Goal: Task Accomplishment & Management: Use online tool/utility

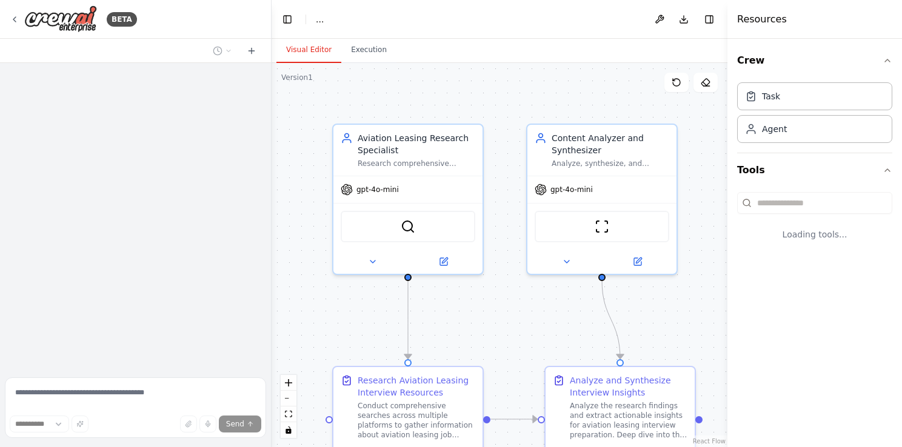
select select "****"
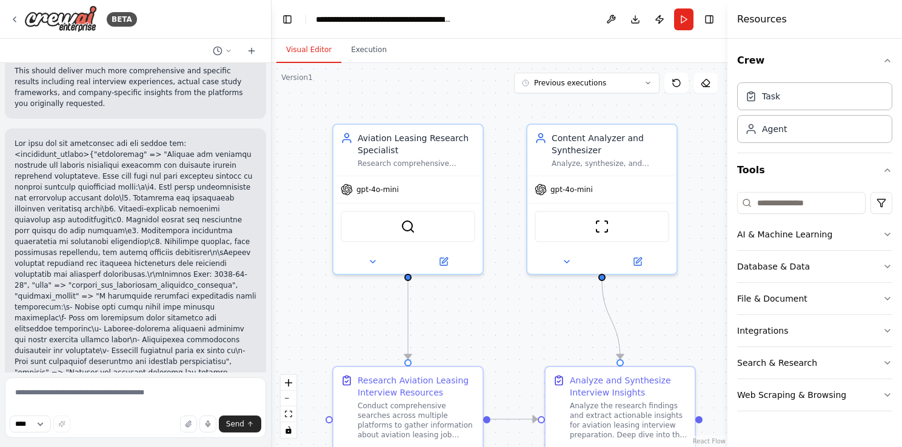
scroll to position [5313, 0]
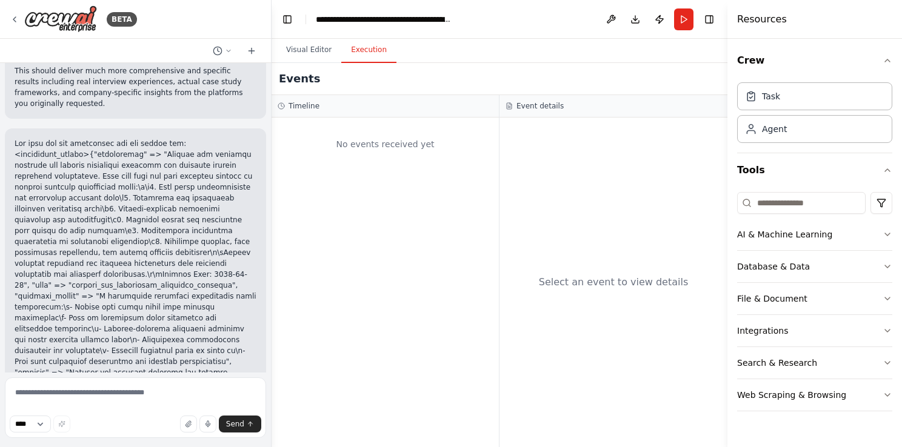
click at [359, 54] on button "Execution" at bounding box center [368, 50] width 55 height 25
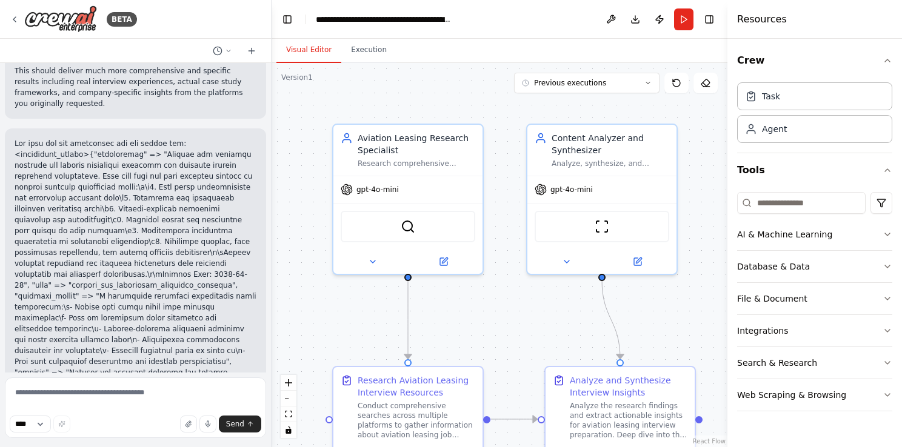
click at [299, 51] on button "Visual Editor" at bounding box center [308, 50] width 65 height 25
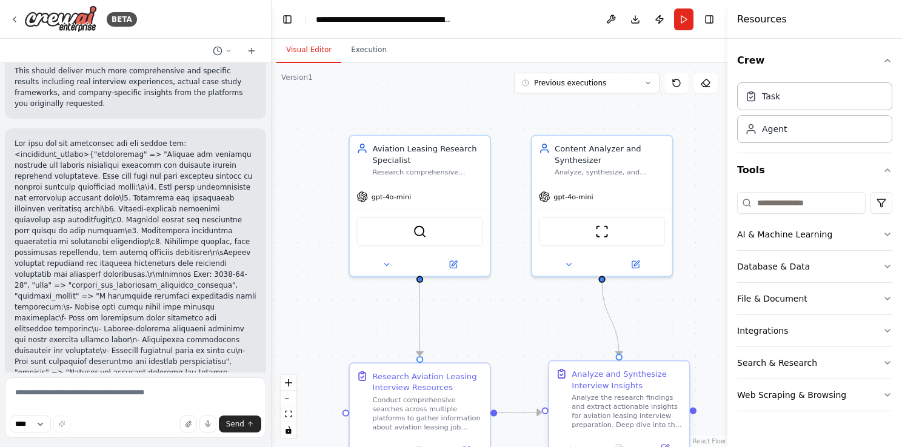
click at [637, 402] on div "Analyze the research findings and extract actionable insights for aviation leas…" at bounding box center [626, 411] width 110 height 36
click at [530, 324] on div ".deletable-edge-delete-btn { width: 20px; height: 20px; border: 0px solid #ffff…" at bounding box center [499, 255] width 456 height 384
click at [624, 79] on button "Previous executions" at bounding box center [586, 83] width 145 height 21
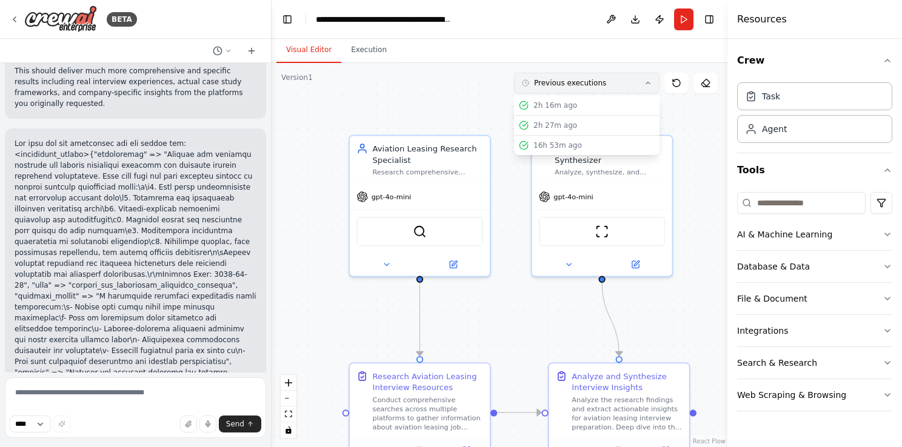
click at [624, 79] on button "Previous executions" at bounding box center [586, 83] width 145 height 21
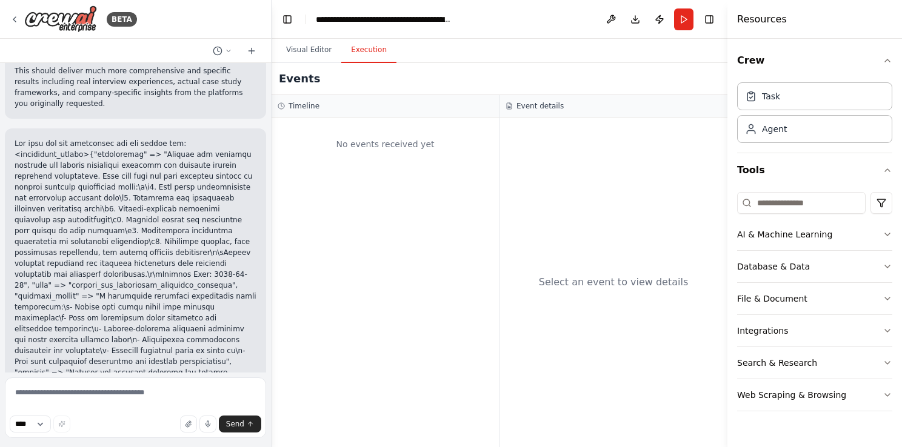
click at [370, 53] on button "Execution" at bounding box center [368, 50] width 55 height 25
click at [473, 164] on div "No events received yet" at bounding box center [385, 144] width 215 height 41
click at [582, 228] on div "Select an event to view details" at bounding box center [613, 283] width 228 height 330
click at [543, 102] on h3 "Event details" at bounding box center [539, 106] width 47 height 10
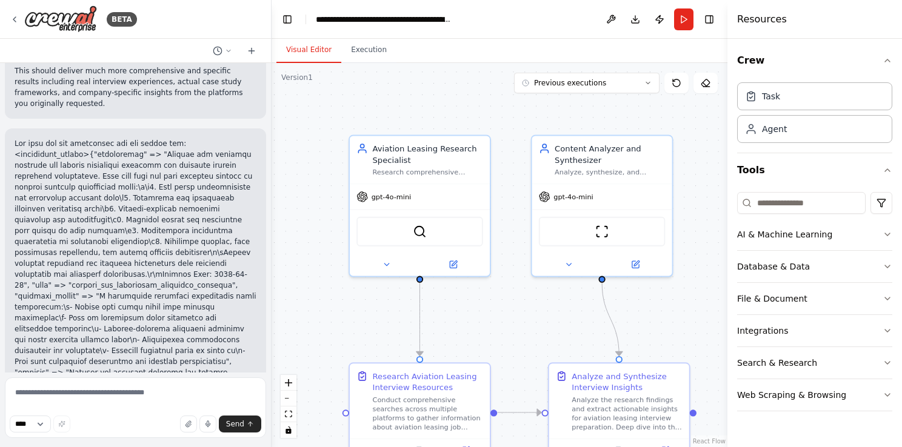
click at [314, 56] on button "Visual Editor" at bounding box center [308, 50] width 65 height 25
click at [636, 15] on button "Download" at bounding box center [634, 19] width 19 height 22
click at [574, 33] on header "**********" at bounding box center [499, 19] width 456 height 39
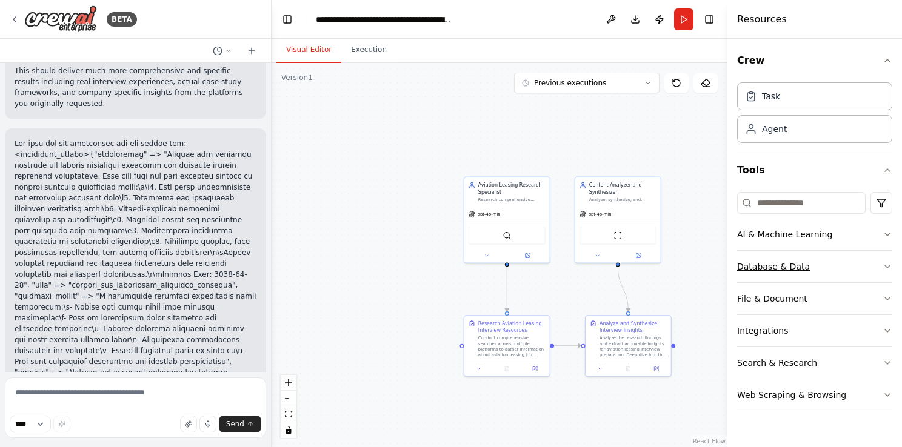
click at [885, 262] on icon "button" at bounding box center [887, 267] width 10 height 10
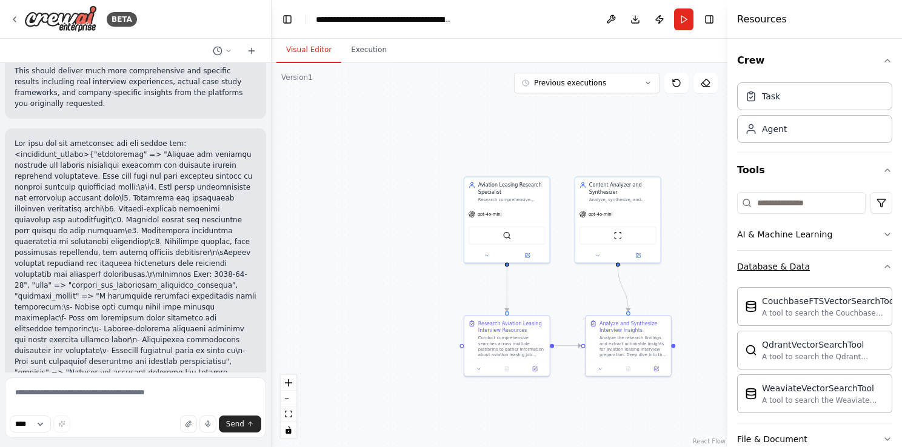
click at [885, 261] on div "Crew Task Agent Tools AI & Machine Learning Database & Data CouchbaseFTSVectorS…" at bounding box center [814, 243] width 175 height 408
click at [868, 263] on button "Database & Data" at bounding box center [814, 267] width 155 height 32
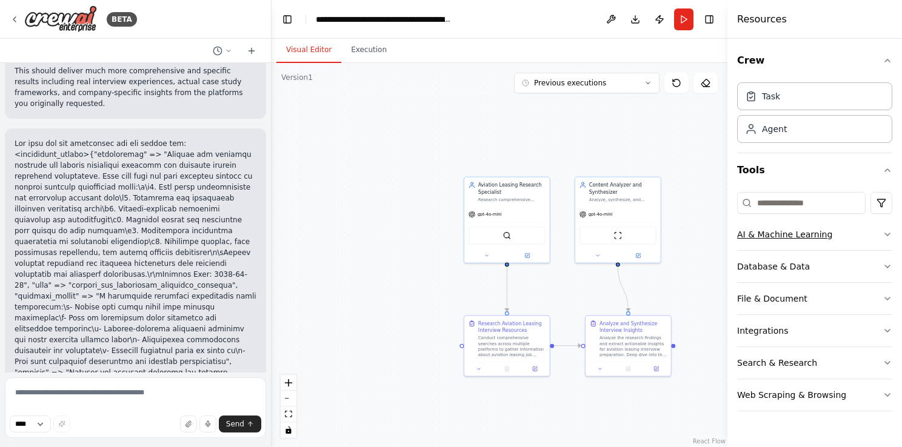
click at [874, 231] on button "AI & Machine Learning" at bounding box center [814, 235] width 155 height 32
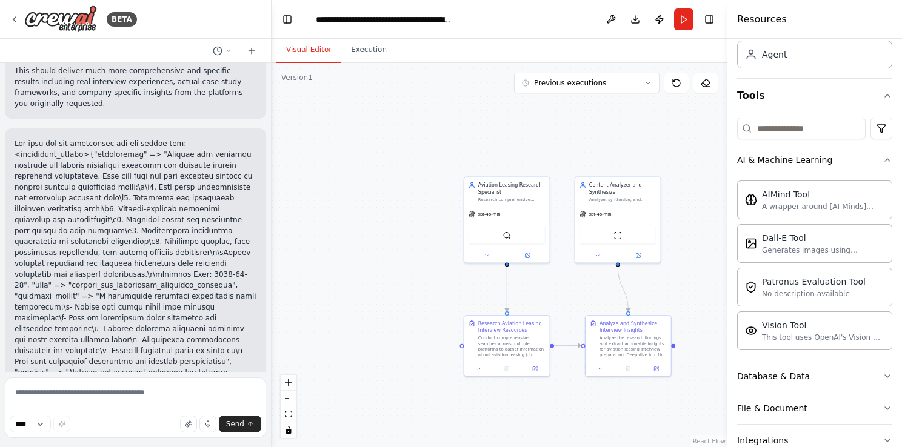
scroll to position [75, 0]
click at [871, 161] on button "AI & Machine Learning" at bounding box center [814, 160] width 155 height 32
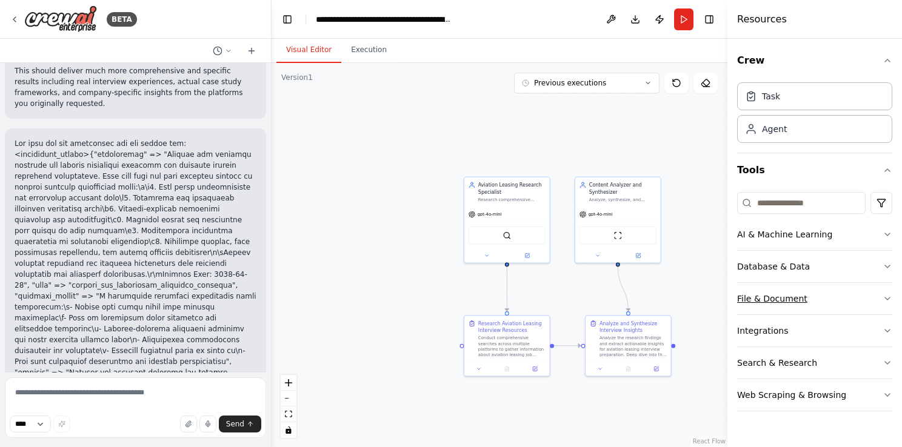
click at [863, 300] on button "File & Document" at bounding box center [814, 299] width 155 height 32
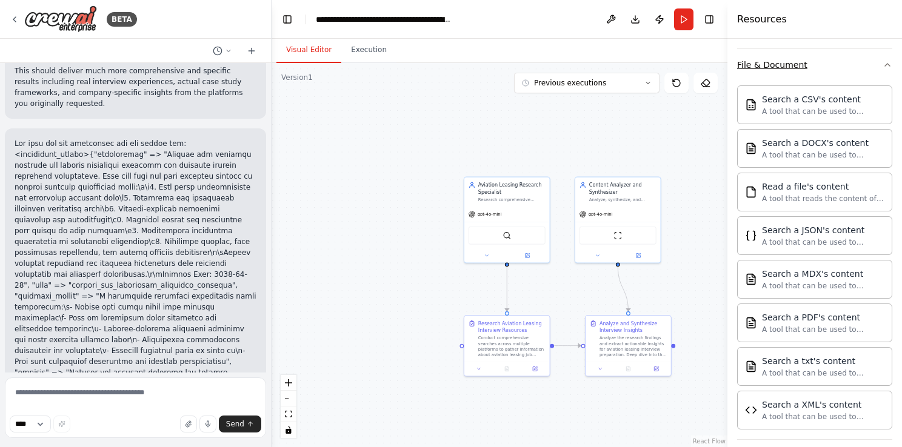
scroll to position [339, 0]
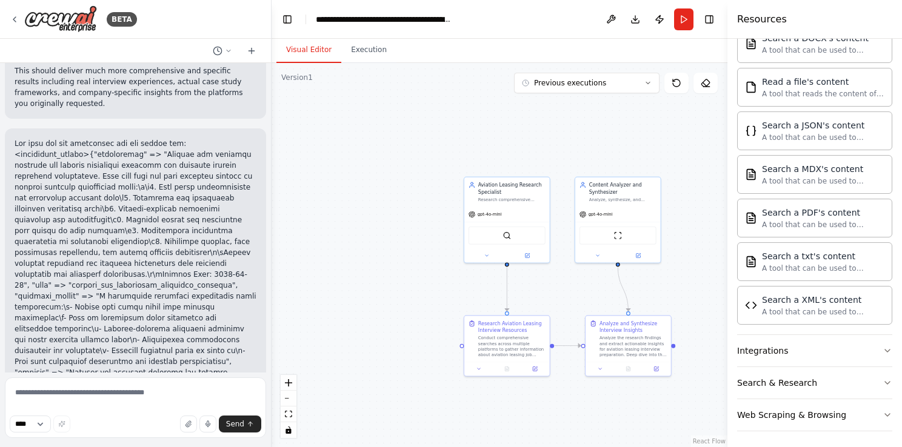
click at [863, 300] on div "Search a XML's content" at bounding box center [823, 300] width 122 height 12
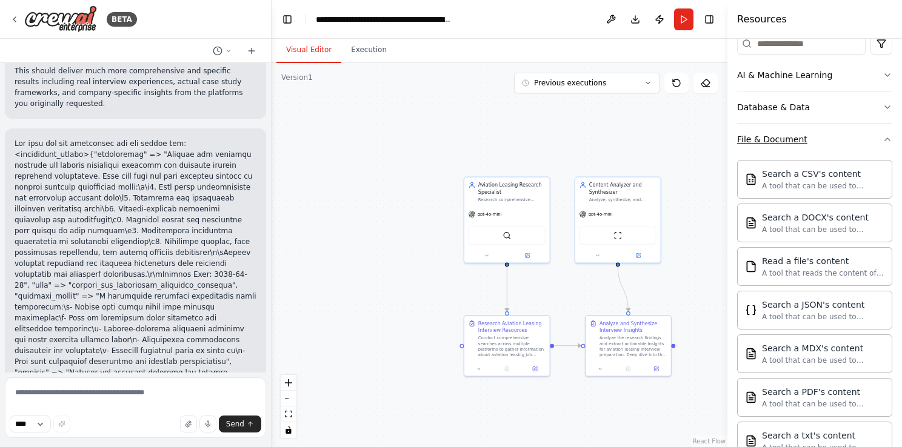
scroll to position [159, 0]
click at [867, 145] on button "File & Document" at bounding box center [814, 140] width 155 height 32
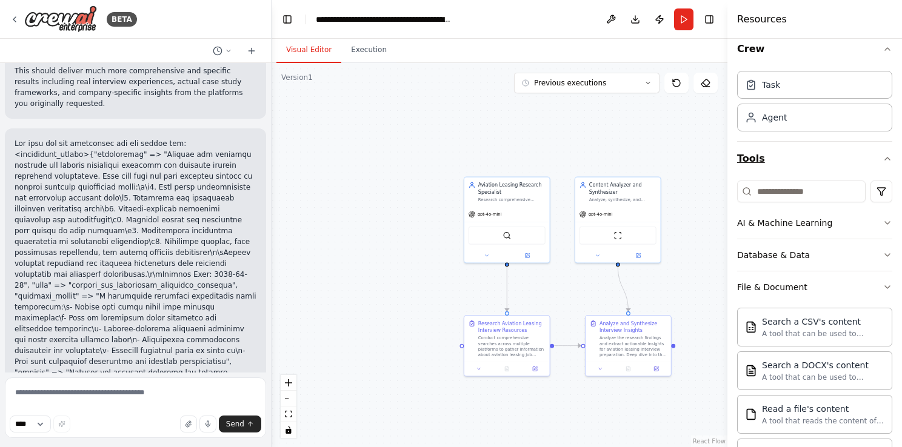
scroll to position [0, 0]
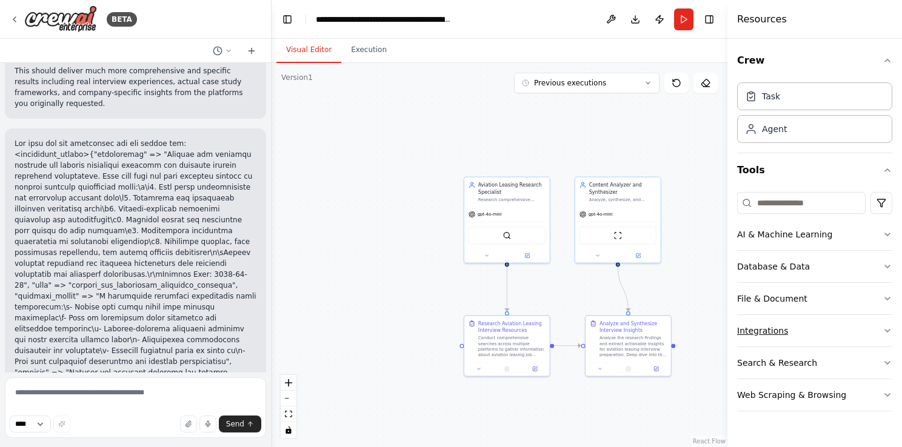
click at [882, 327] on icon "button" at bounding box center [887, 331] width 10 height 10
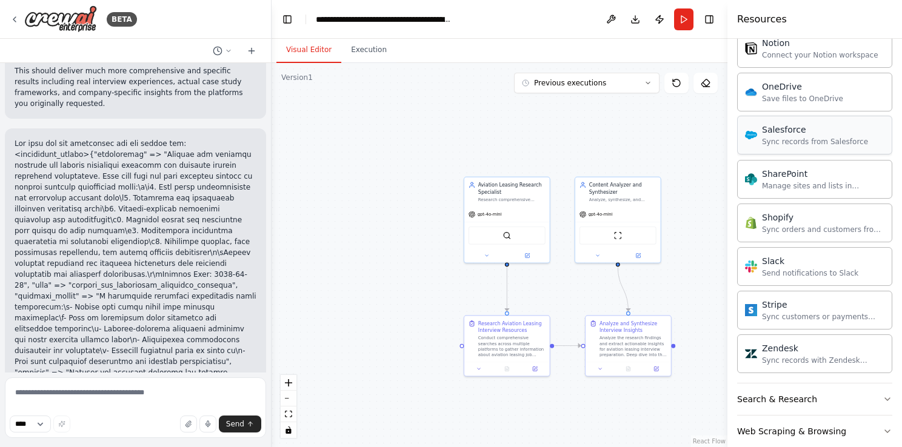
scroll to position [933, 0]
click at [831, 395] on button "Search & Research" at bounding box center [814, 400] width 155 height 32
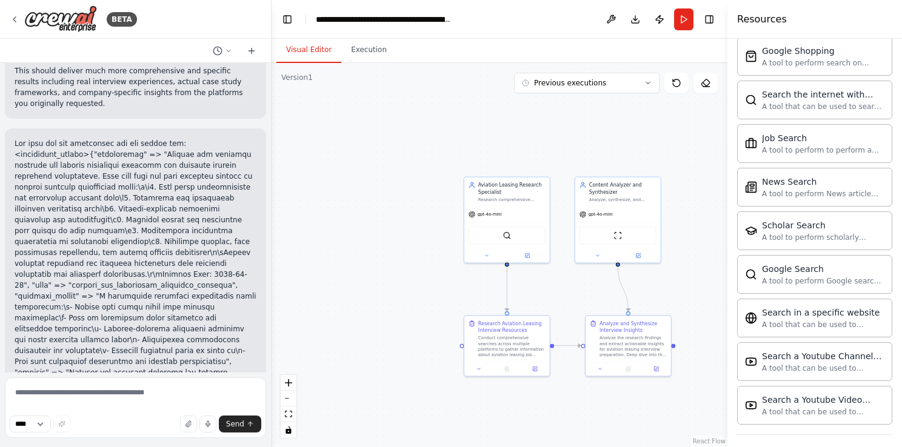
scroll to position [1563, 0]
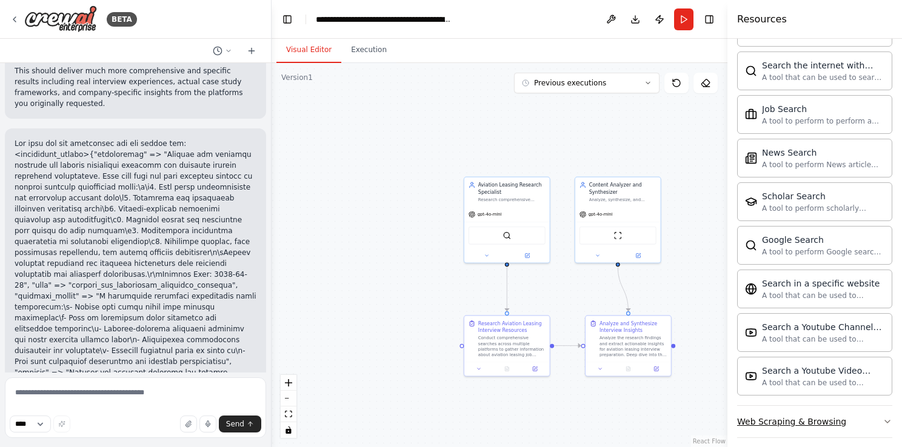
click at [833, 417] on div "Web Scraping & Browsing" at bounding box center [791, 422] width 109 height 12
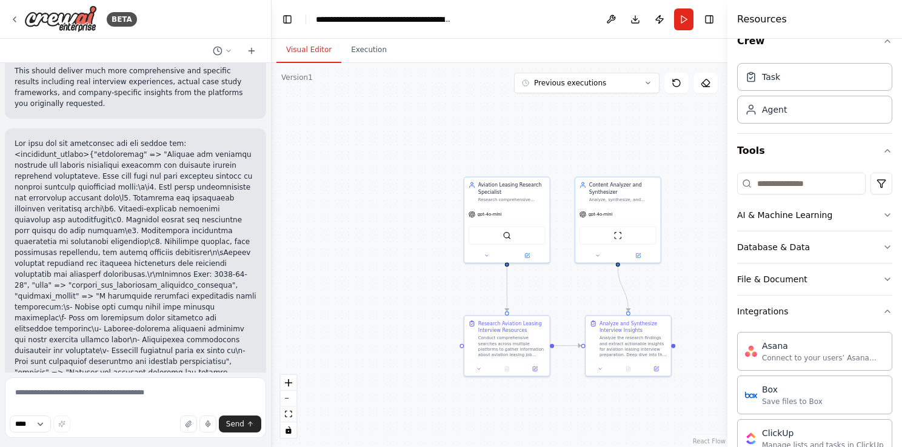
scroll to position [0, 0]
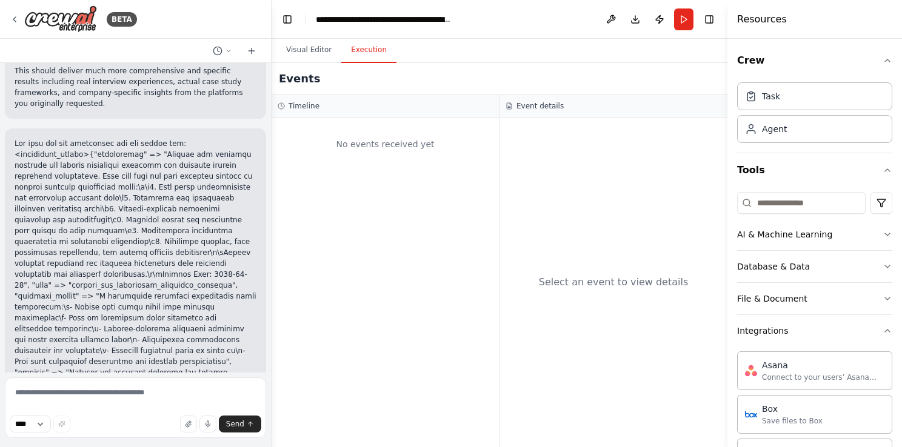
click at [376, 49] on button "Execution" at bounding box center [368, 50] width 55 height 25
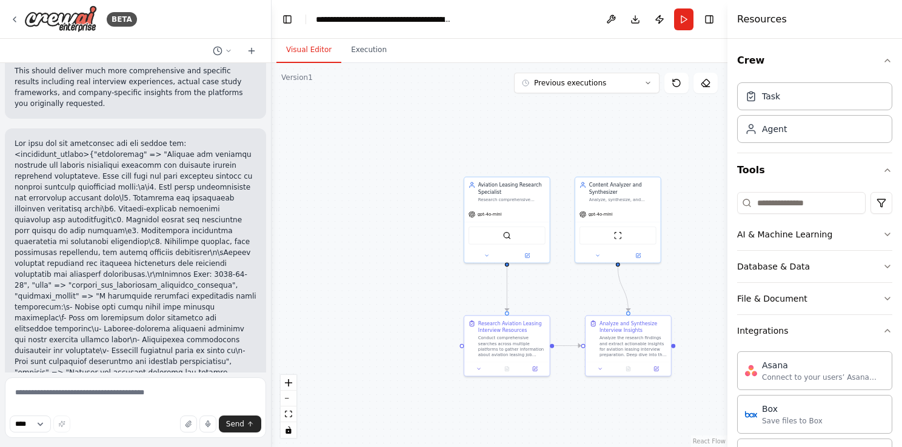
click at [320, 49] on button "Visual Editor" at bounding box center [308, 50] width 65 height 25
click at [591, 86] on span "Previous executions" at bounding box center [570, 83] width 72 height 10
click at [571, 101] on div "2h 18m ago" at bounding box center [593, 106] width 121 height 10
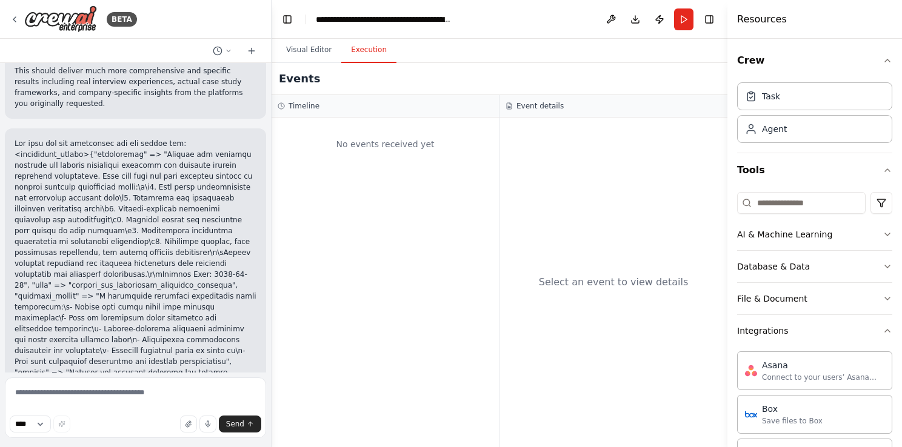
click at [359, 54] on button "Execution" at bounding box center [368, 50] width 55 height 25
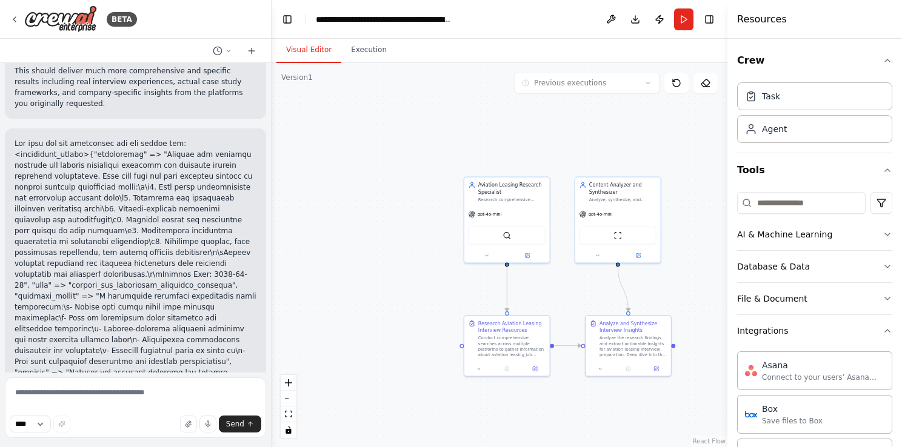
click at [306, 48] on button "Visual Editor" at bounding box center [308, 50] width 65 height 25
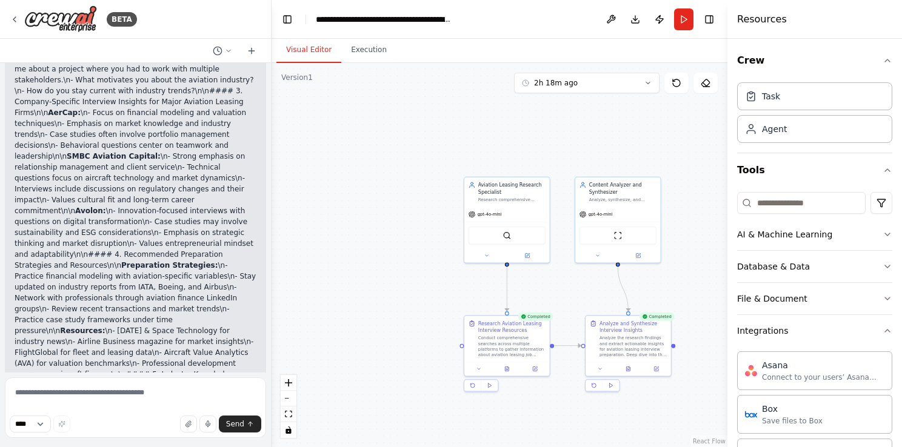
scroll to position [6135, 0]
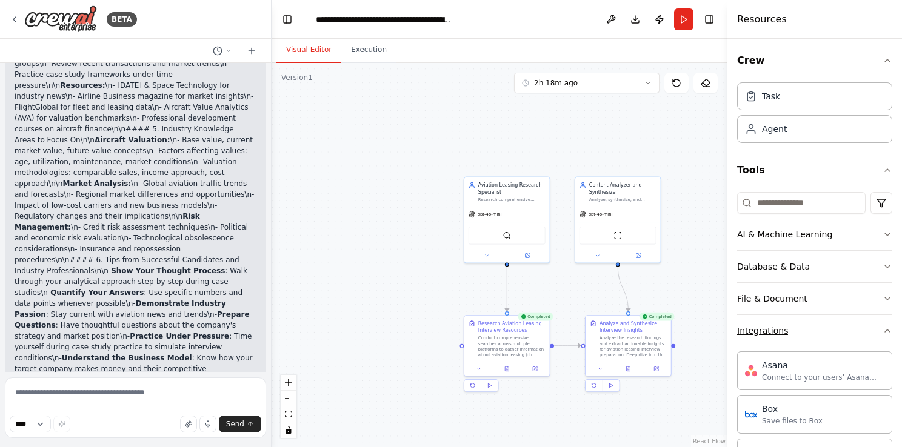
click at [777, 329] on div "Integrations" at bounding box center [762, 331] width 51 height 12
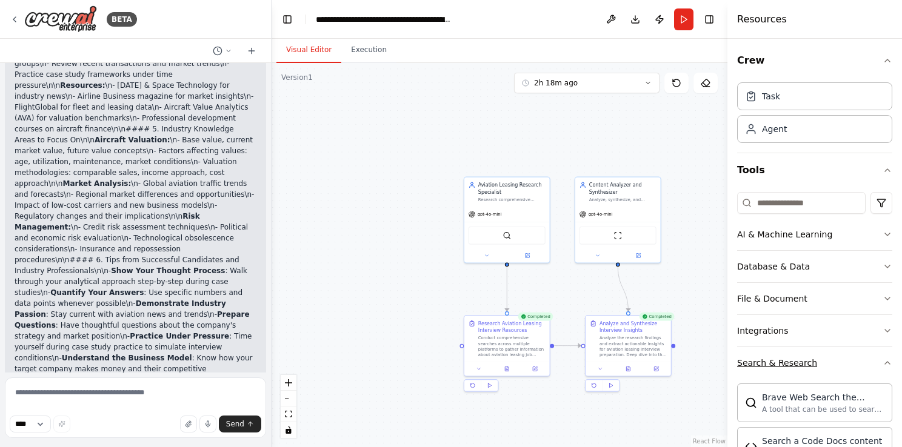
click at [874, 356] on button "Search & Research" at bounding box center [814, 363] width 155 height 32
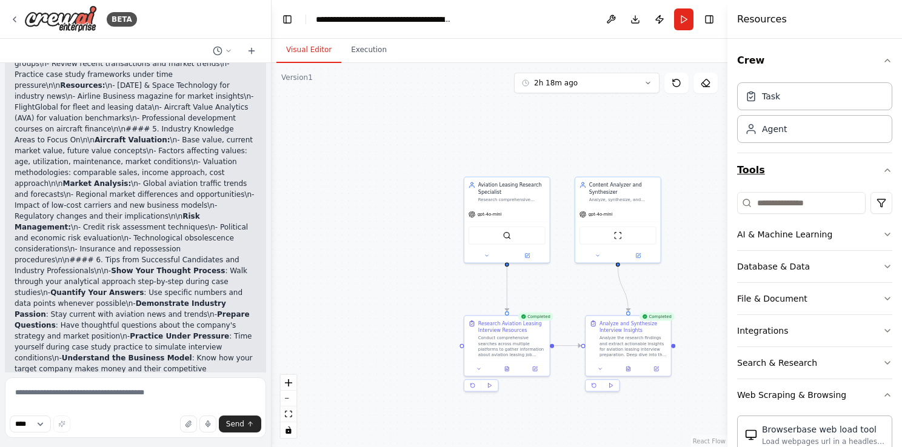
click at [882, 165] on icon "button" at bounding box center [887, 170] width 10 height 10
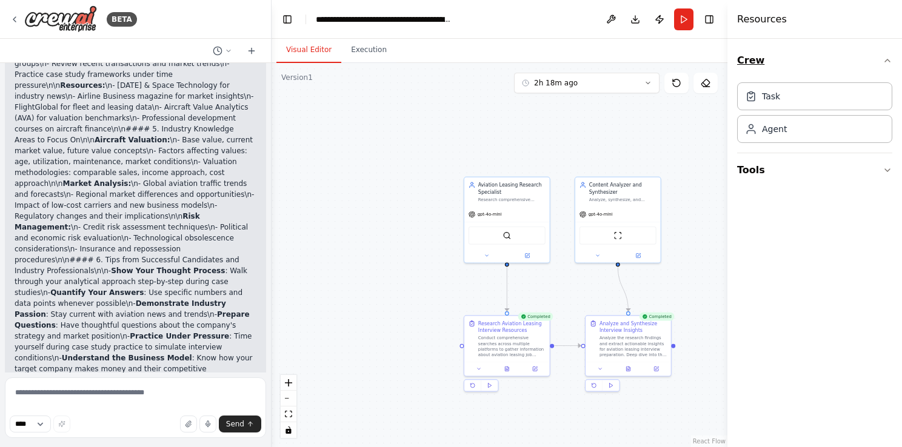
click at [888, 62] on icon "button" at bounding box center [887, 61] width 10 height 10
click at [817, 98] on div "Task" at bounding box center [814, 96] width 155 height 28
click at [803, 130] on div "Agent" at bounding box center [814, 129] width 155 height 28
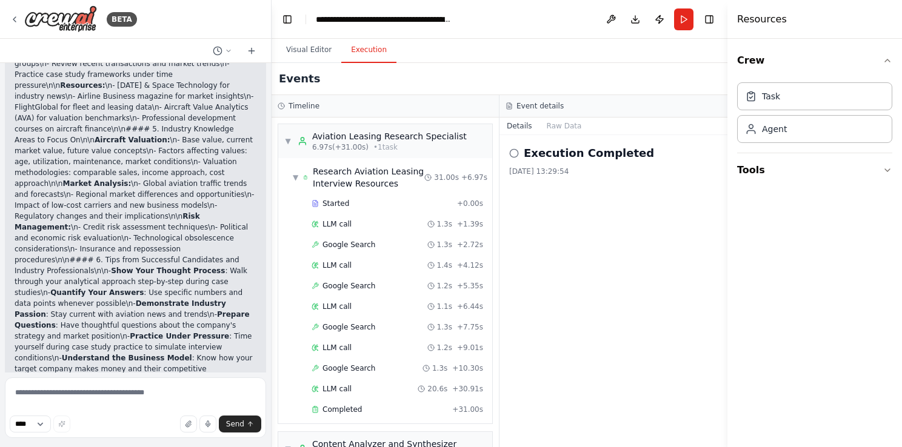
click at [361, 58] on button "Execution" at bounding box center [368, 50] width 55 height 25
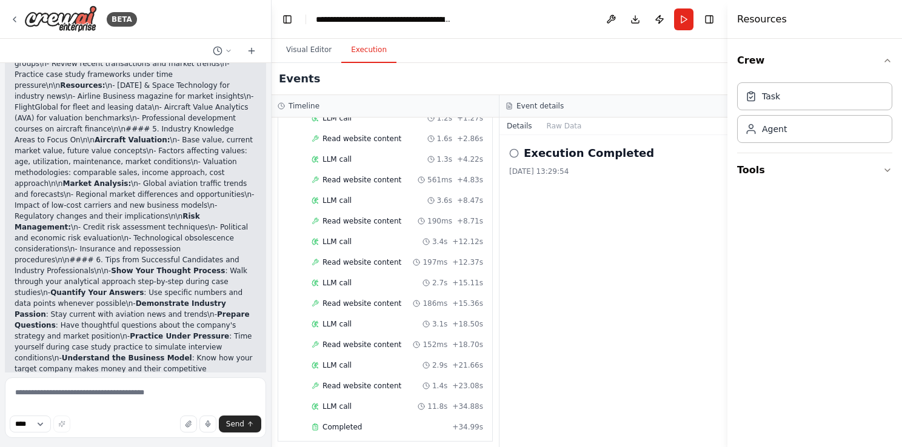
click at [387, 433] on div "▼ Analyze and Synthesize Interview Insights 34.99s + 38.01s Started + 0.00s LLM…" at bounding box center [385, 246] width 214 height 389
click at [368, 422] on div "Completed" at bounding box center [379, 427] width 136 height 10
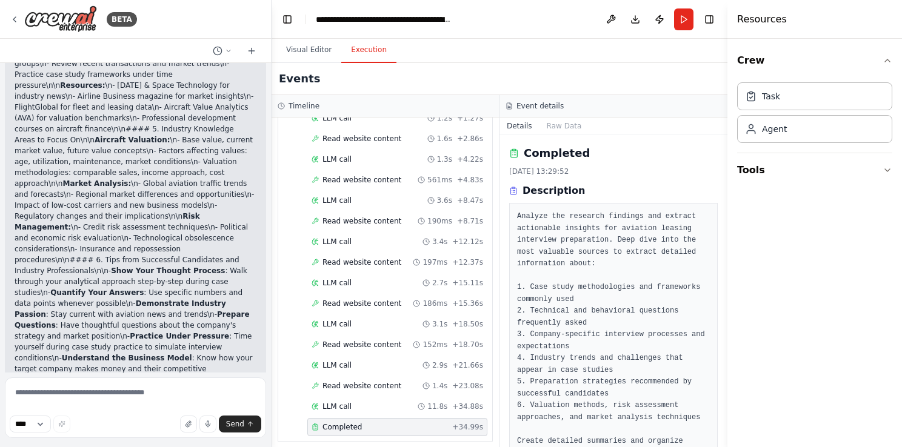
click at [594, 179] on div "Completed [DATE] 13:29:52 Description Analyze the research findings and extract…" at bounding box center [613, 312] width 208 height 334
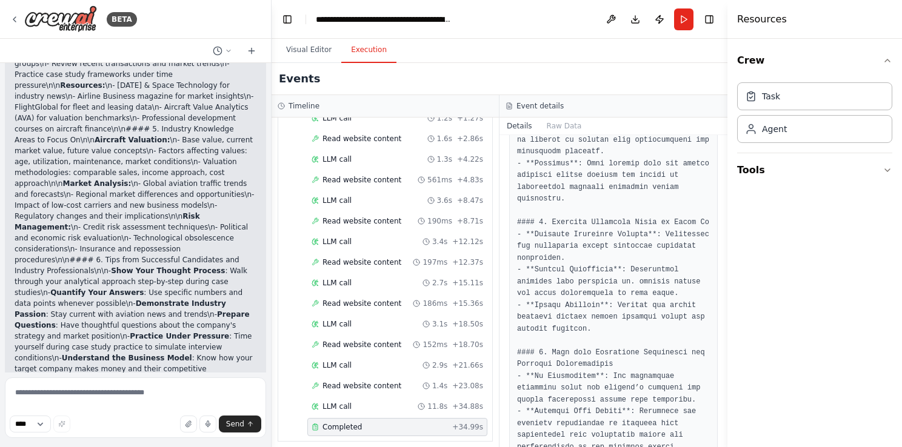
scroll to position [1217, 0]
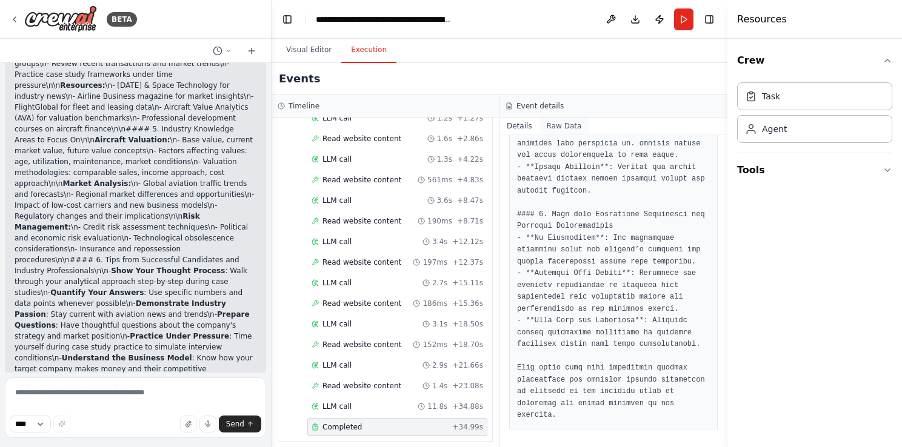
click at [562, 128] on button "Raw Data" at bounding box center [564, 126] width 50 height 17
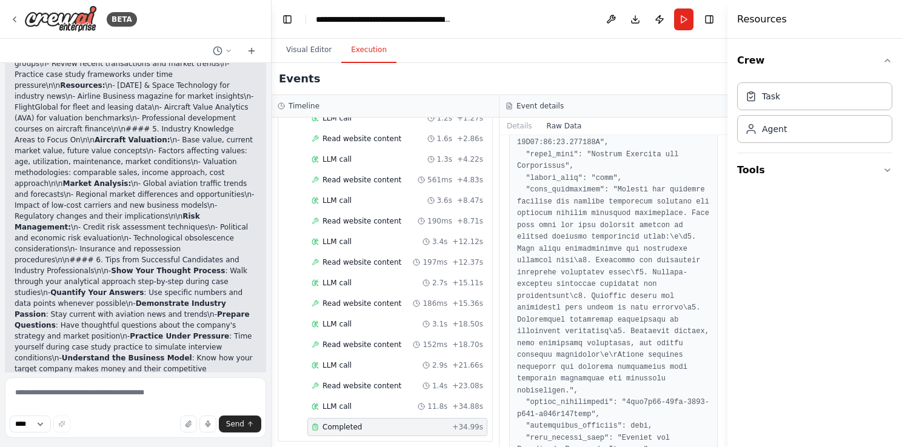
scroll to position [1507, 0]
click at [519, 119] on button "Details" at bounding box center [519, 126] width 40 height 17
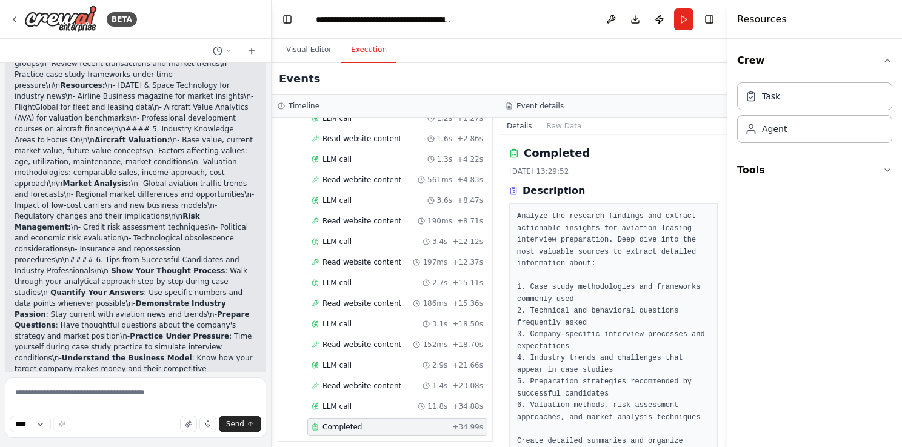
click at [515, 124] on button "Details" at bounding box center [519, 126] width 40 height 17
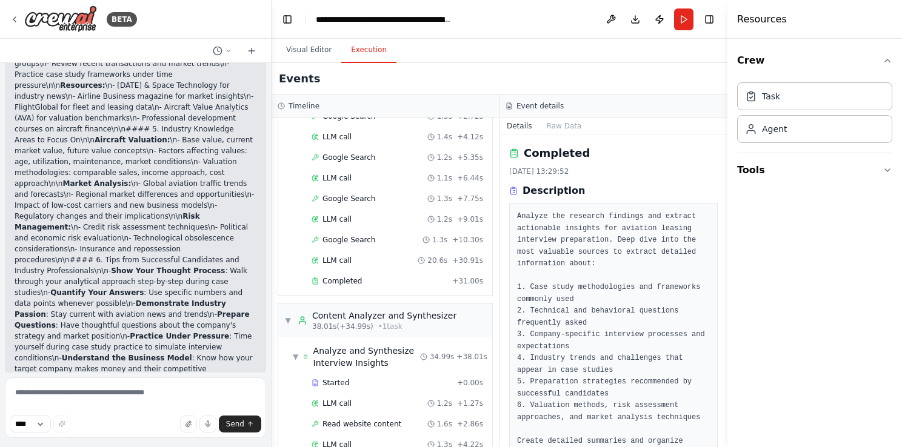
scroll to position [130, 0]
click at [415, 280] on div "Completed" at bounding box center [379, 280] width 136 height 10
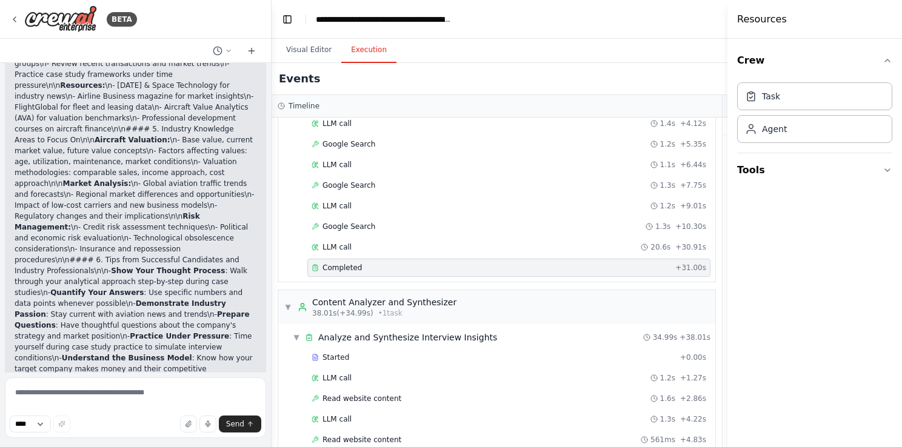
scroll to position [118, 0]
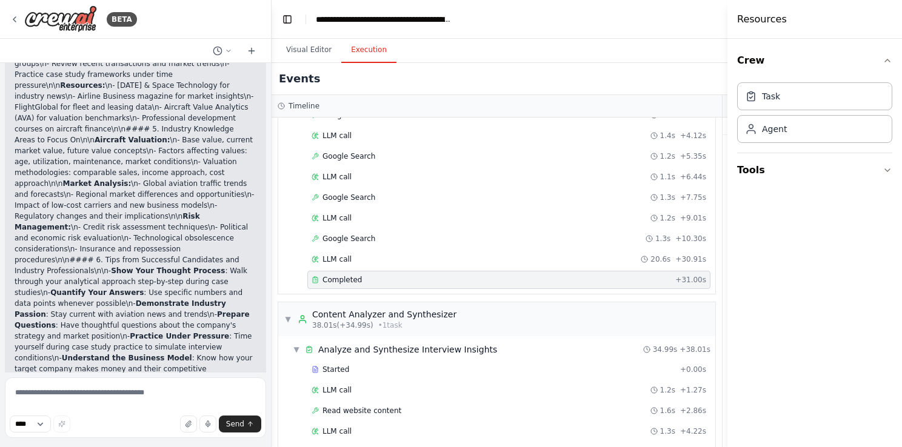
click at [397, 275] on div "Completed" at bounding box center [490, 280] width 359 height 10
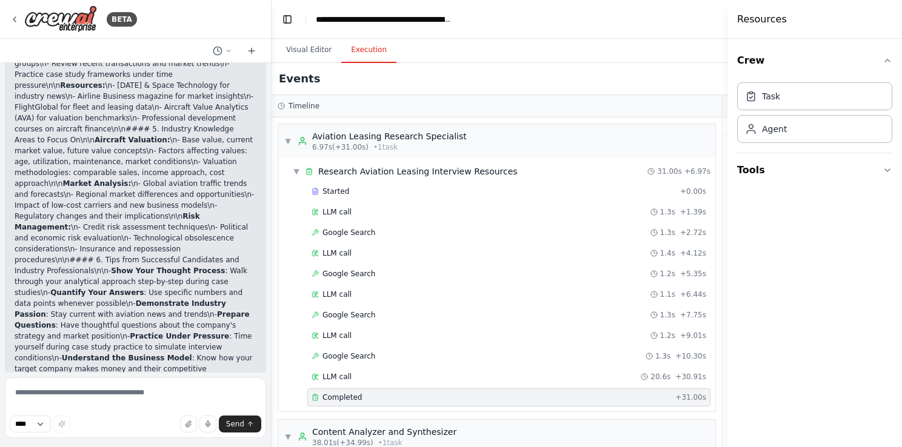
scroll to position [390, 0]
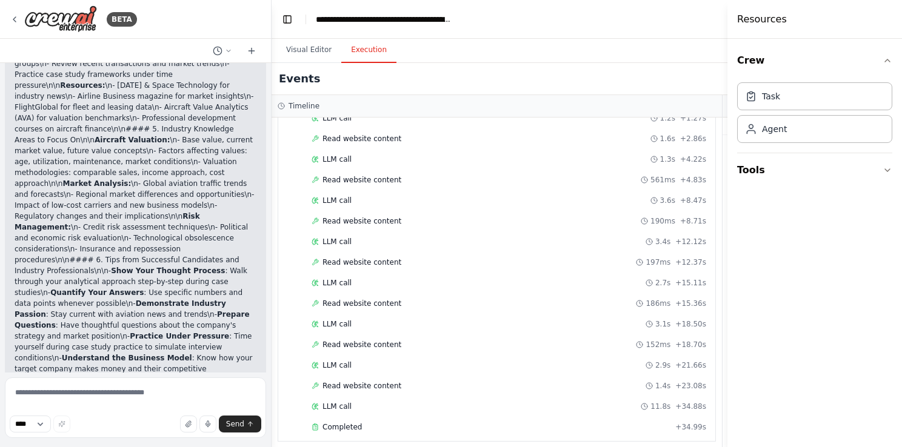
click at [361, 428] on div "Started + 0.00s LLM call 1.2s + 1.27s Read website content 1.6s + 2.86s LLM cal…" at bounding box center [501, 263] width 427 height 350
click at [351, 423] on span "Completed" at bounding box center [341, 427] width 39 height 10
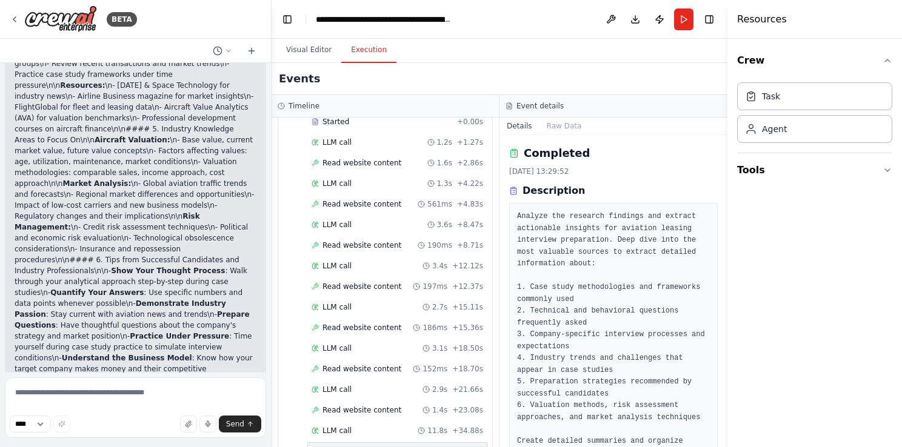
scroll to position [414, 0]
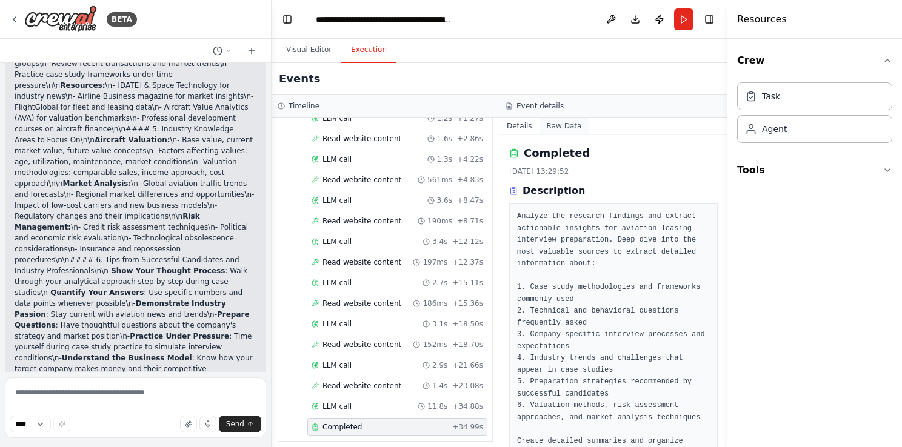
click at [555, 125] on button "Raw Data" at bounding box center [564, 126] width 50 height 17
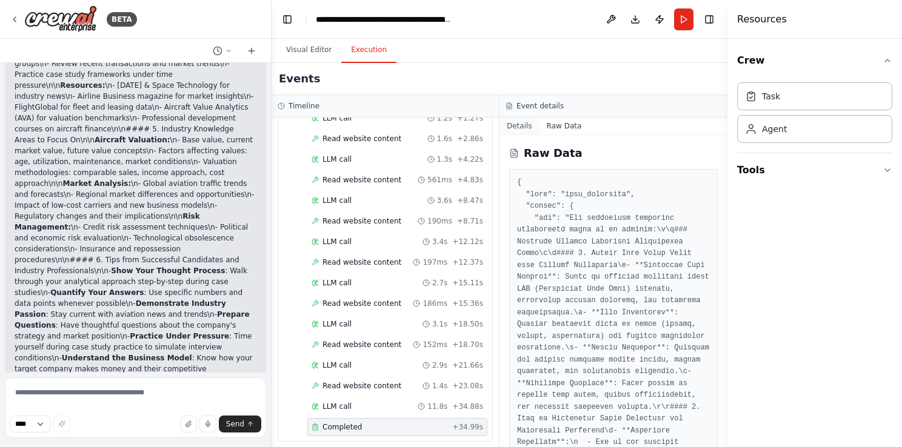
click at [517, 127] on button "Details" at bounding box center [519, 126] width 40 height 17
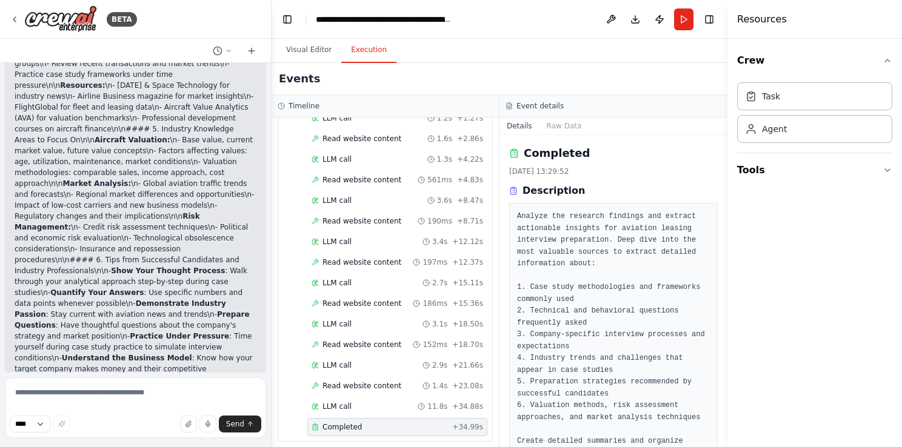
click at [535, 102] on h3 "Event details" at bounding box center [539, 106] width 47 height 10
drag, startPoint x: 512, startPoint y: 190, endPoint x: 531, endPoint y: 222, distance: 36.7
click at [531, 222] on div "Description Analyze the research findings and extract actionable insights for a…" at bounding box center [613, 331] width 208 height 295
click at [531, 222] on pre "Analyze the research findings and extract actionable insights for aviation leas…" at bounding box center [613, 341] width 193 height 260
click at [524, 218] on pre "Analyze the research findings and extract actionable insights for aviation leas…" at bounding box center [613, 341] width 193 height 260
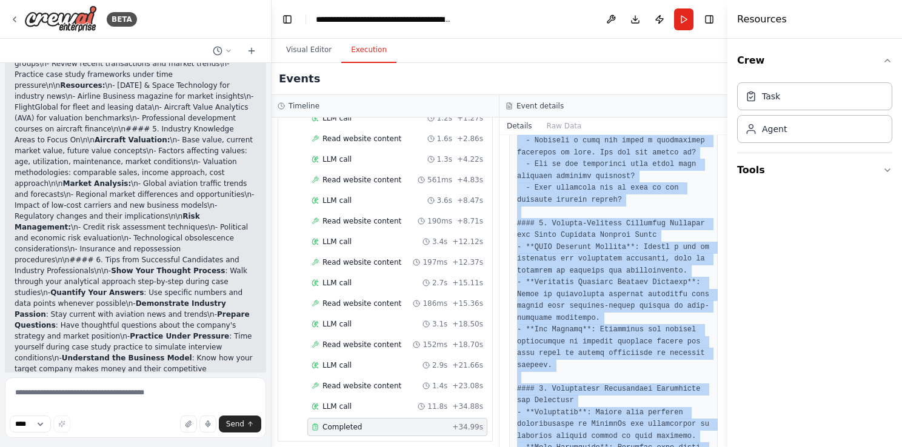
scroll to position [1217, 0]
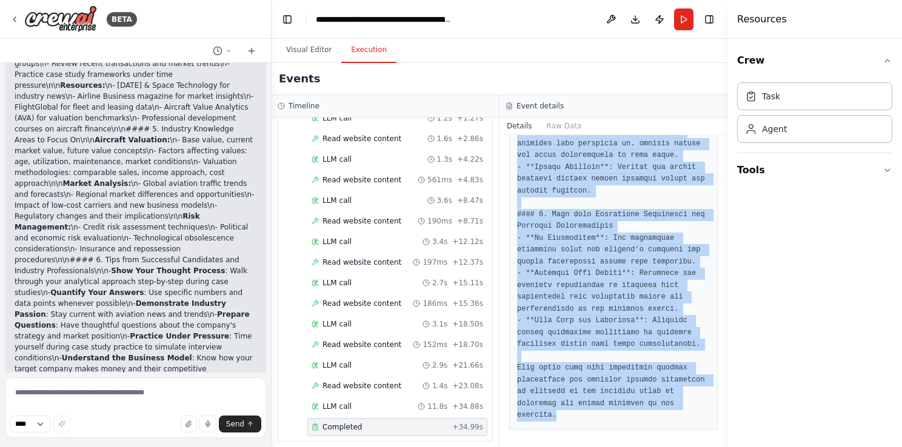
drag, startPoint x: 516, startPoint y: 216, endPoint x: 613, endPoint y: 417, distance: 223.3
click at [613, 417] on div "Completed [DATE] 13:29:52 Description Analyze the research findings and extract…" at bounding box center [613, 291] width 228 height 312
copy div "Analyze the research findings and extract actionable insights for aviation leas…"
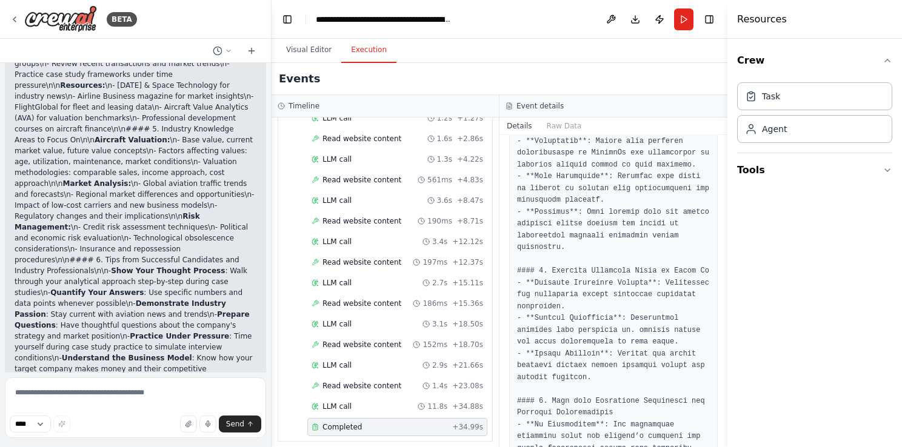
scroll to position [1030, 0]
click at [583, 265] on pre at bounding box center [613, 47] width 193 height 1123
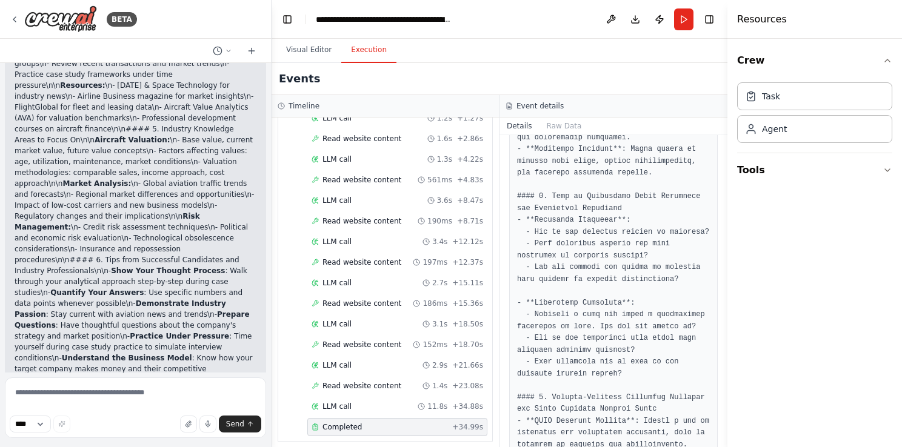
scroll to position [584, 0]
click at [107, 399] on textarea at bounding box center [135, 408] width 261 height 61
type textarea "*"
click at [172, 396] on textarea "**********" at bounding box center [135, 408] width 261 height 61
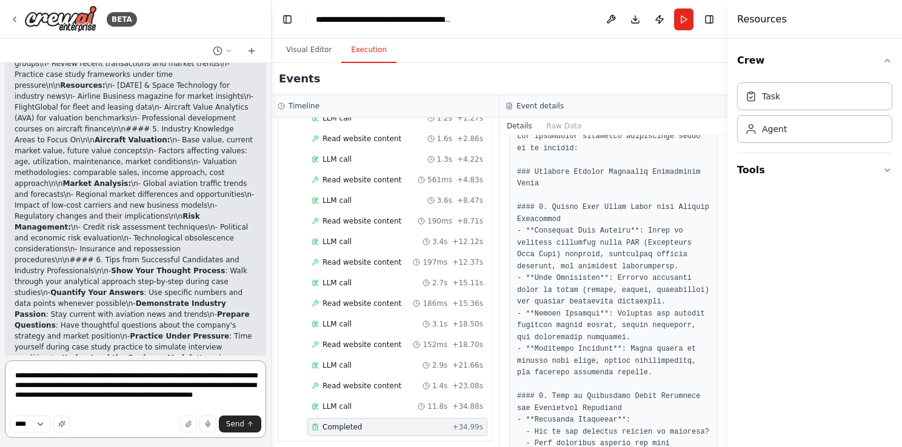
scroll to position [373, 0]
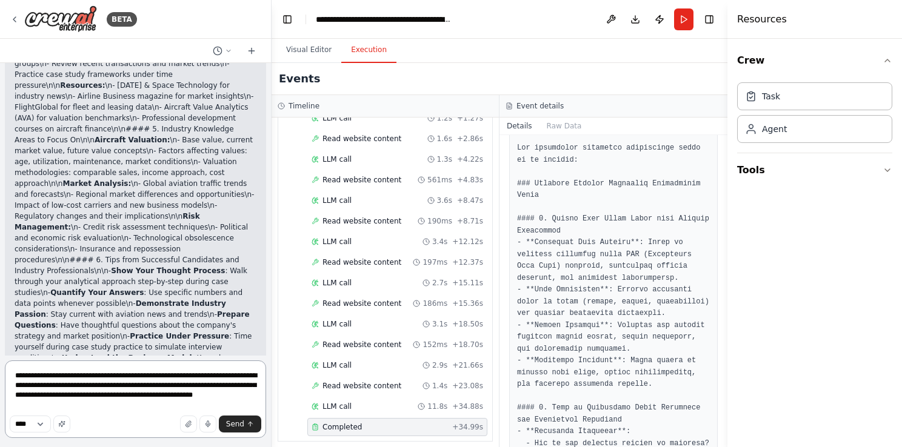
click at [148, 407] on textarea "**********" at bounding box center [135, 400] width 261 height 78
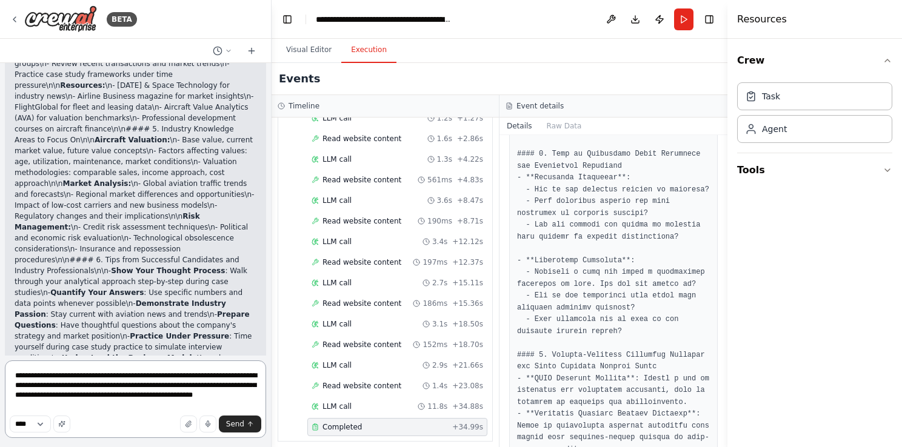
scroll to position [628, 0]
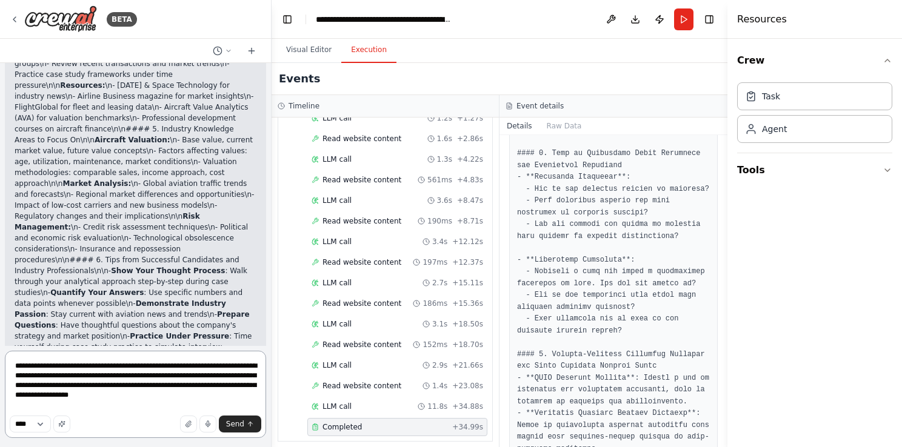
type textarea "**********"
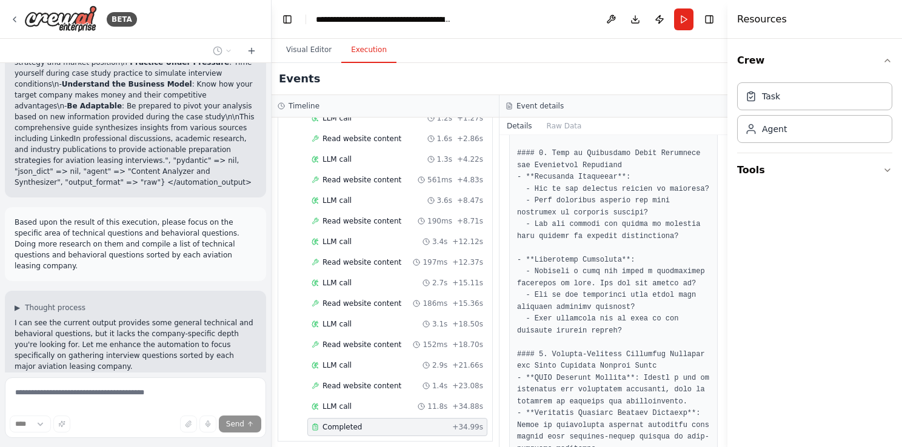
scroll to position [6399, 0]
